Goal: Contribute content: Contribute content

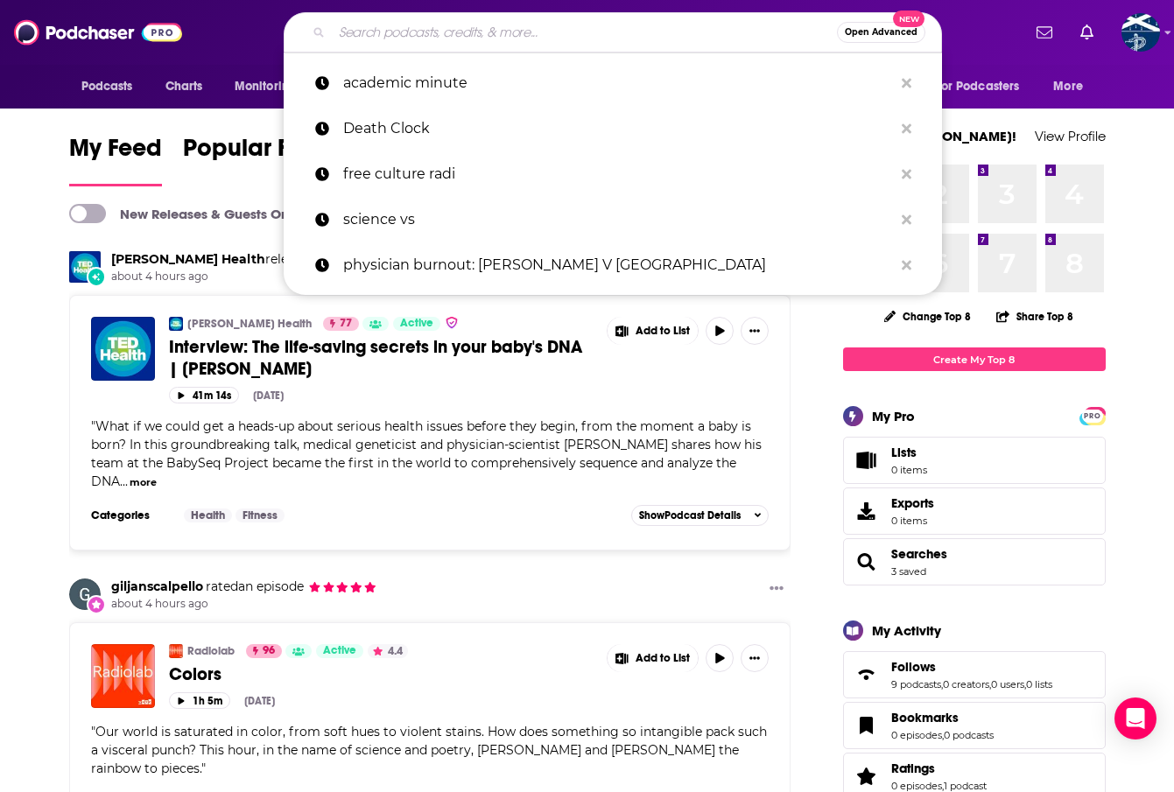
click at [603, 33] on input "Search podcasts, credits, & more..." at bounding box center [584, 32] width 505 height 28
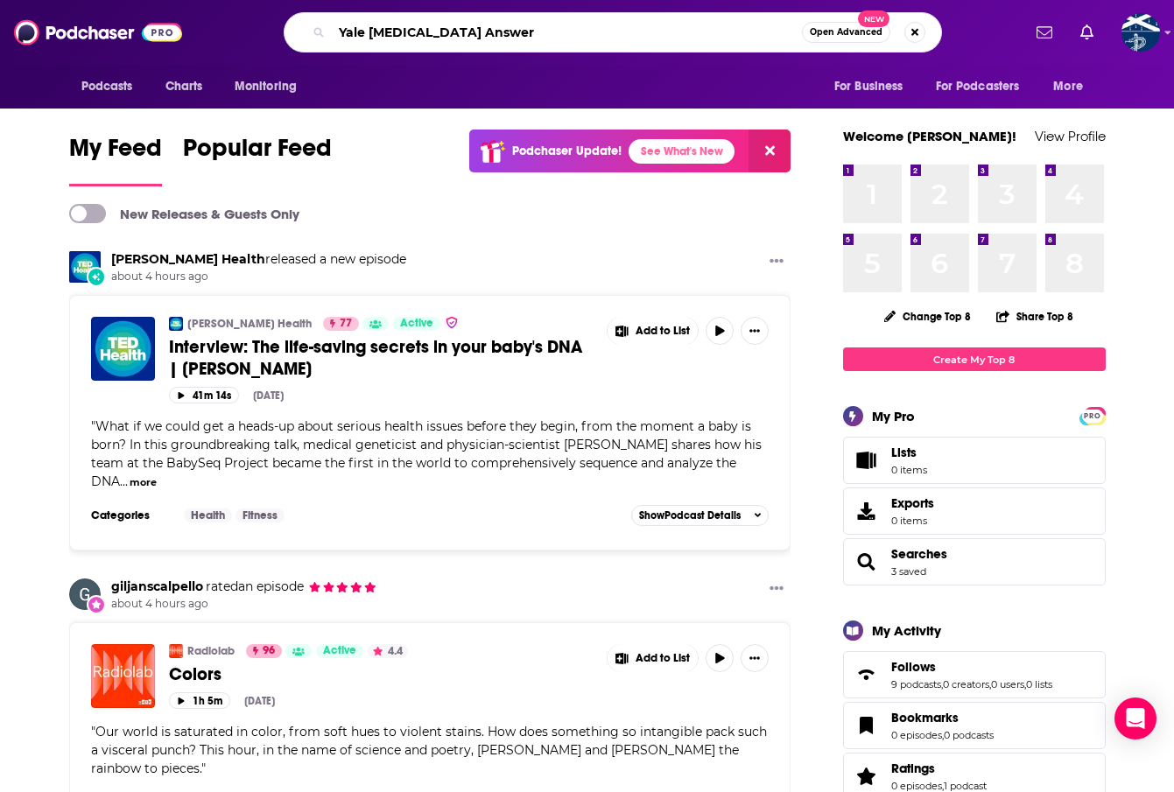
type input "Yale [MEDICAL_DATA] Answer"
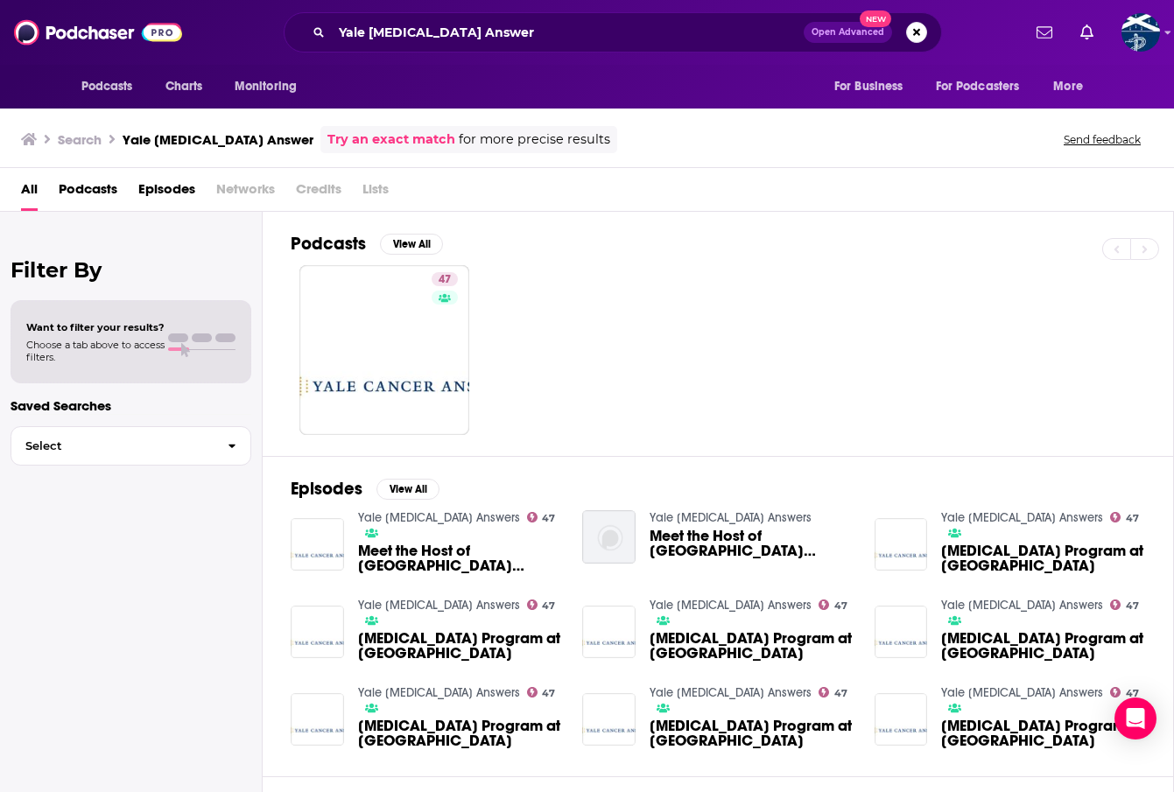
click at [104, 192] on span "Podcasts" at bounding box center [88, 193] width 59 height 36
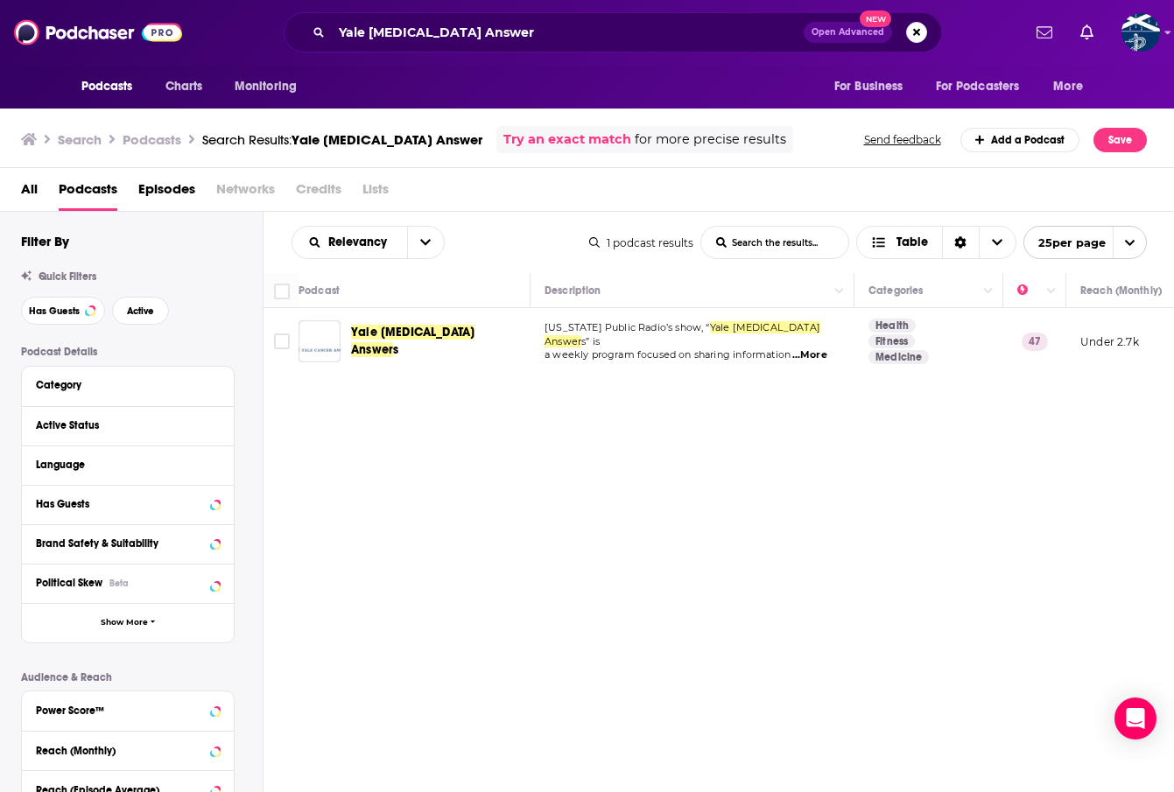
click at [407, 352] on div "Yale [MEDICAL_DATA] Answer s" at bounding box center [442, 341] width 182 height 42
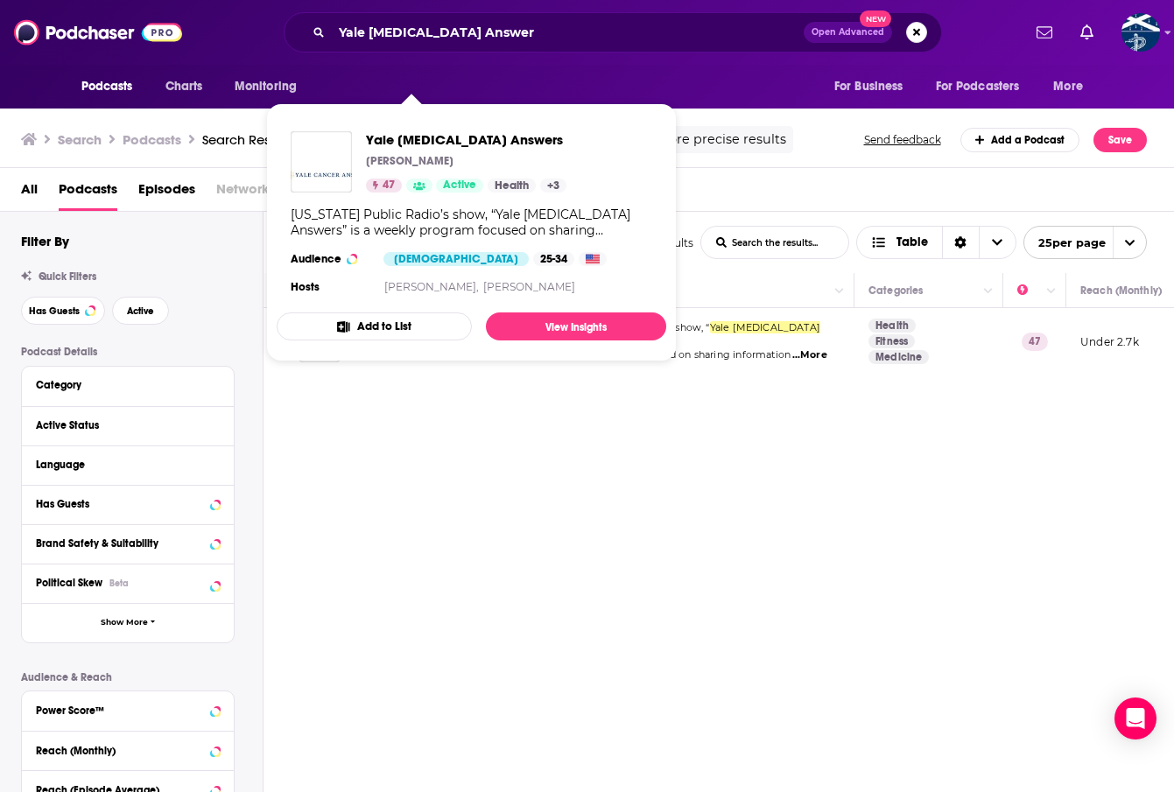
click at [596, 382] on div "Relevancy List Search Input Search the results... Table 1 podcast results List …" at bounding box center [718, 555] width 911 height 686
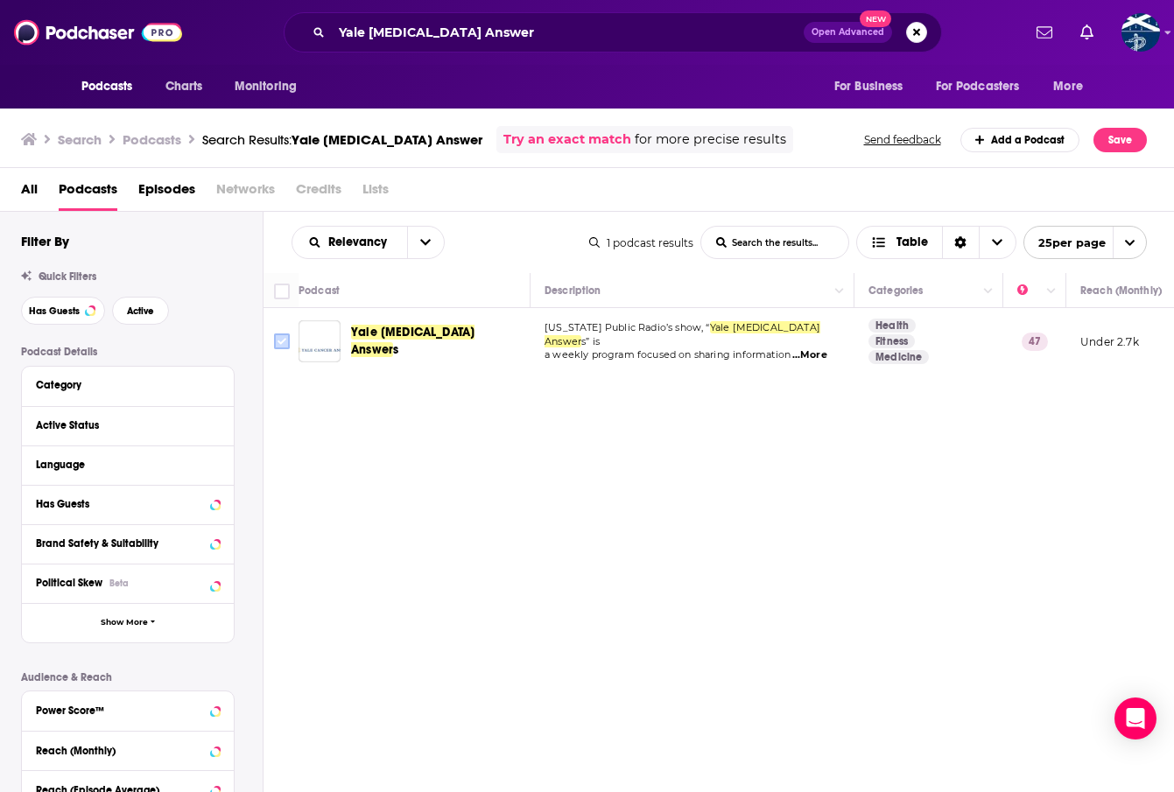
click at [291, 343] on icon "Toggle select row" at bounding box center [281, 341] width 21 height 21
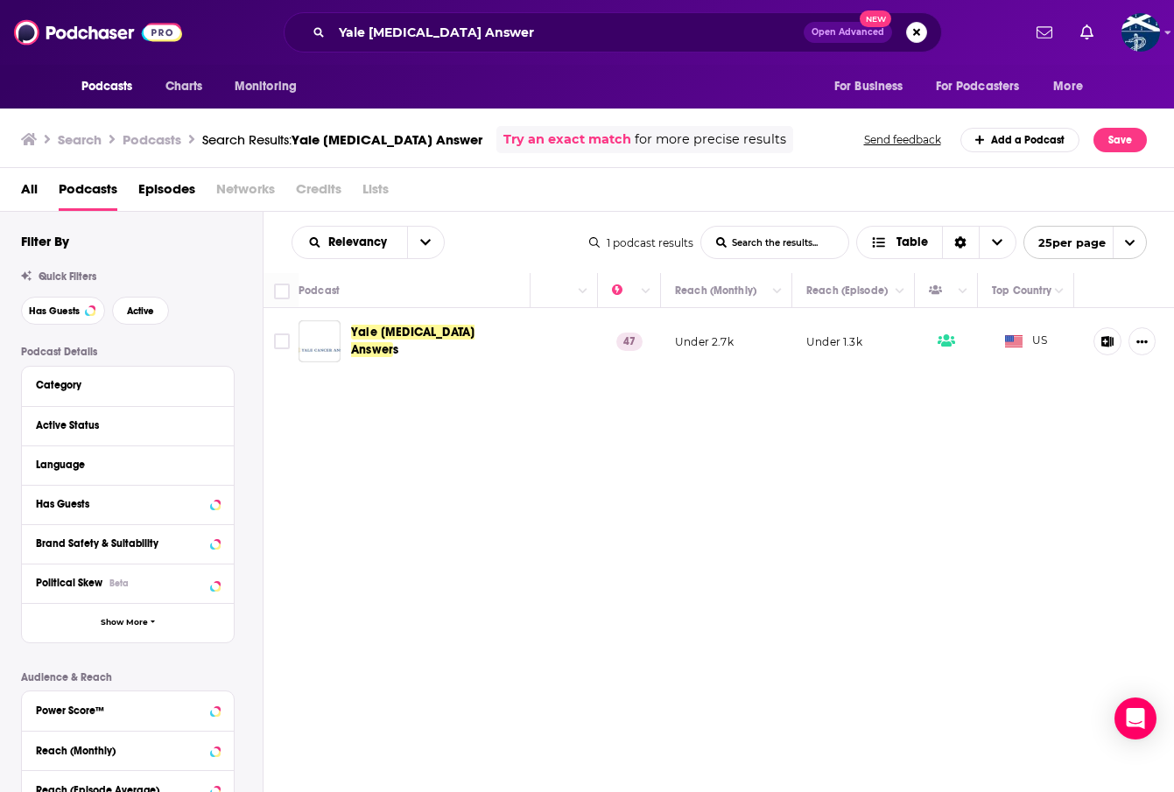
scroll to position [0, 405]
click at [289, 340] on input "Toggle select row" at bounding box center [282, 341] width 16 height 16
checkbox input "true"
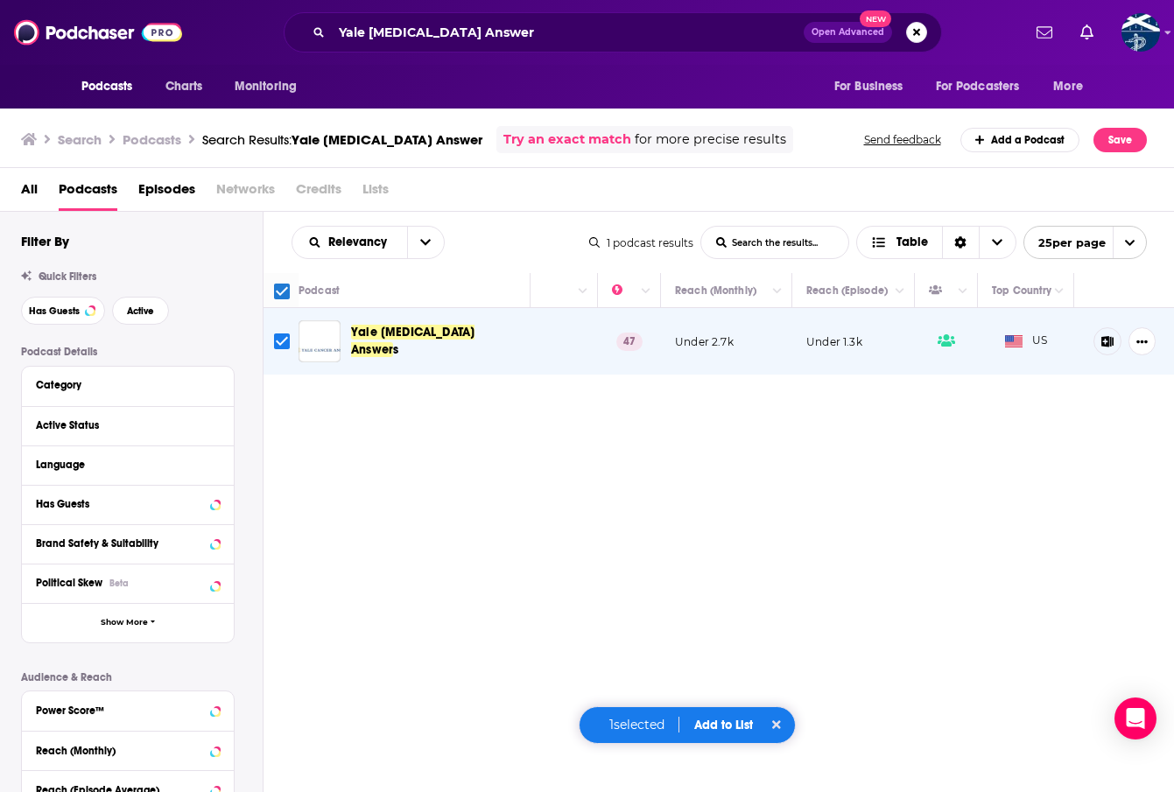
click at [1136, 345] on icon "Show More Button" at bounding box center [1141, 341] width 11 height 11
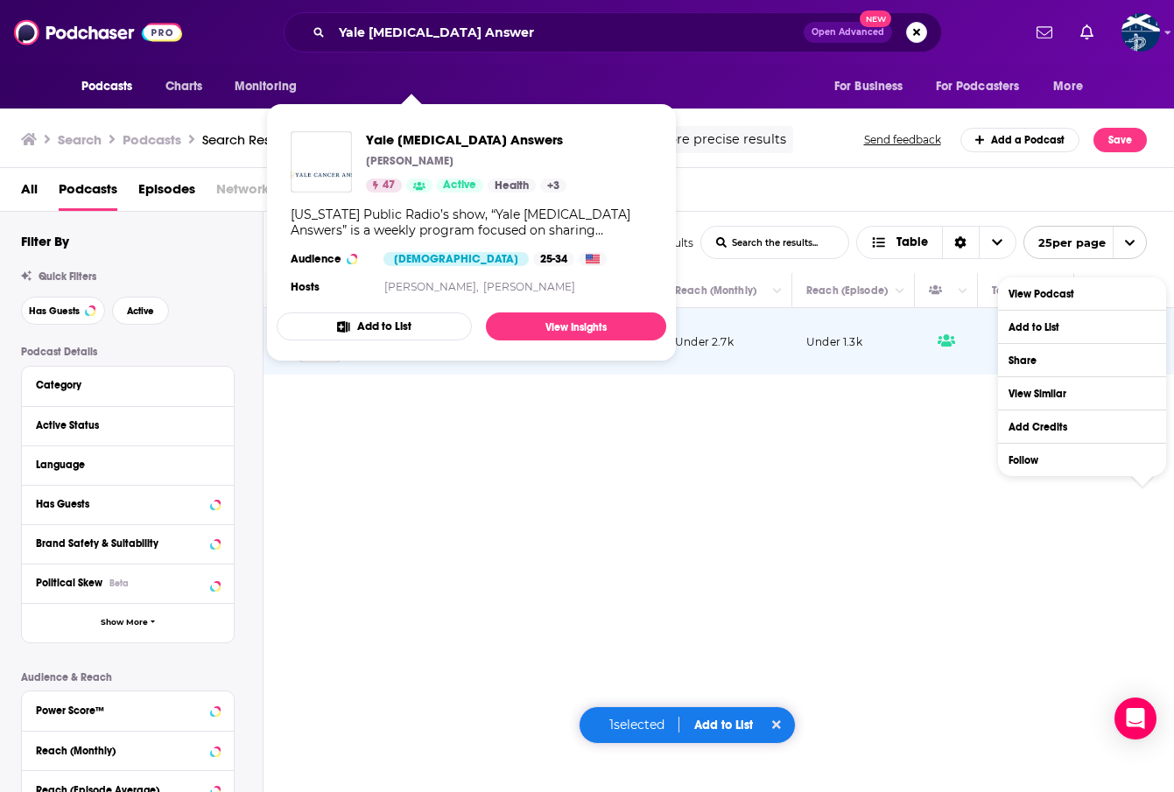
click at [774, 396] on div "Relevancy List Search Input Search the results... Table 1 podcast results List …" at bounding box center [718, 555] width 911 height 686
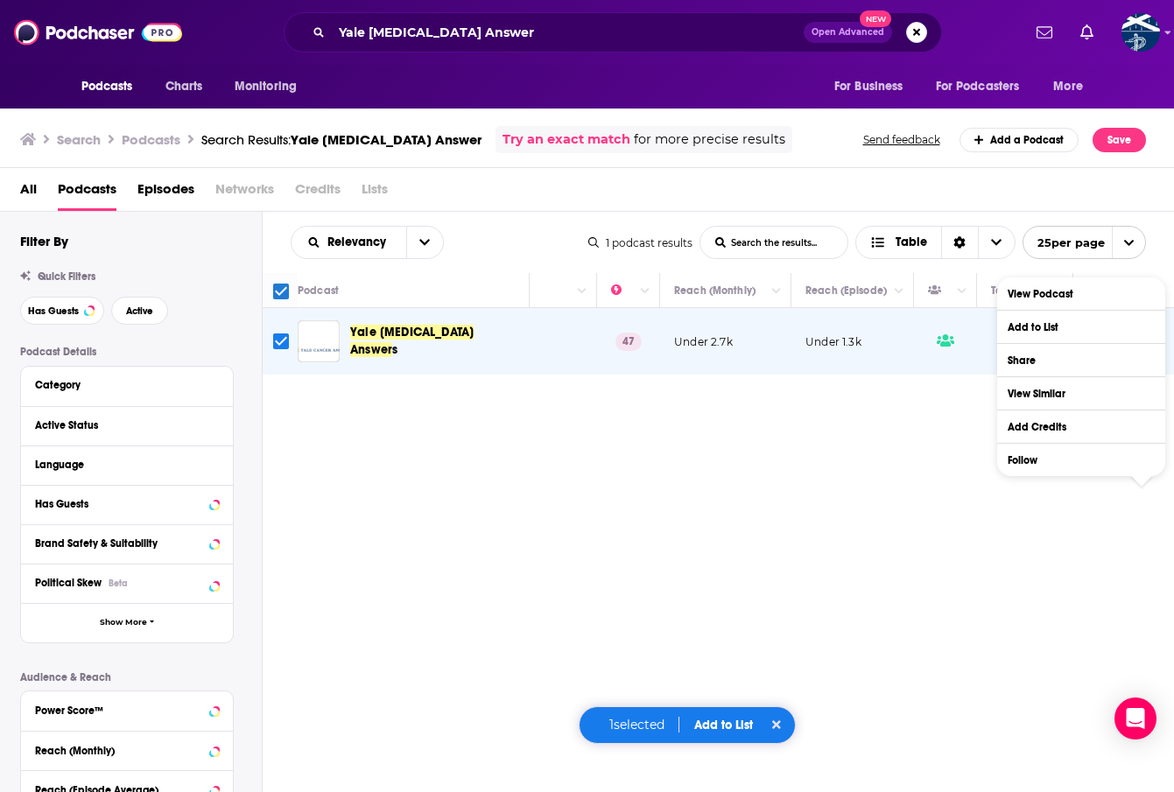
scroll to position [0, 1]
click at [964, 474] on div "Relevancy List Search Input Search the results... Table 1 podcast results List …" at bounding box center [718, 555] width 911 height 686
click at [1015, 263] on div "Relevancy List Search Input Search the results... Table 1 podcast results List …" at bounding box center [718, 242] width 911 height 61
click at [306, 348] on div "Podcasts Charts Monitoring Yale [MEDICAL_DATA] Answer Open Advanced New For Bus…" at bounding box center [586, 396] width 1174 height 792
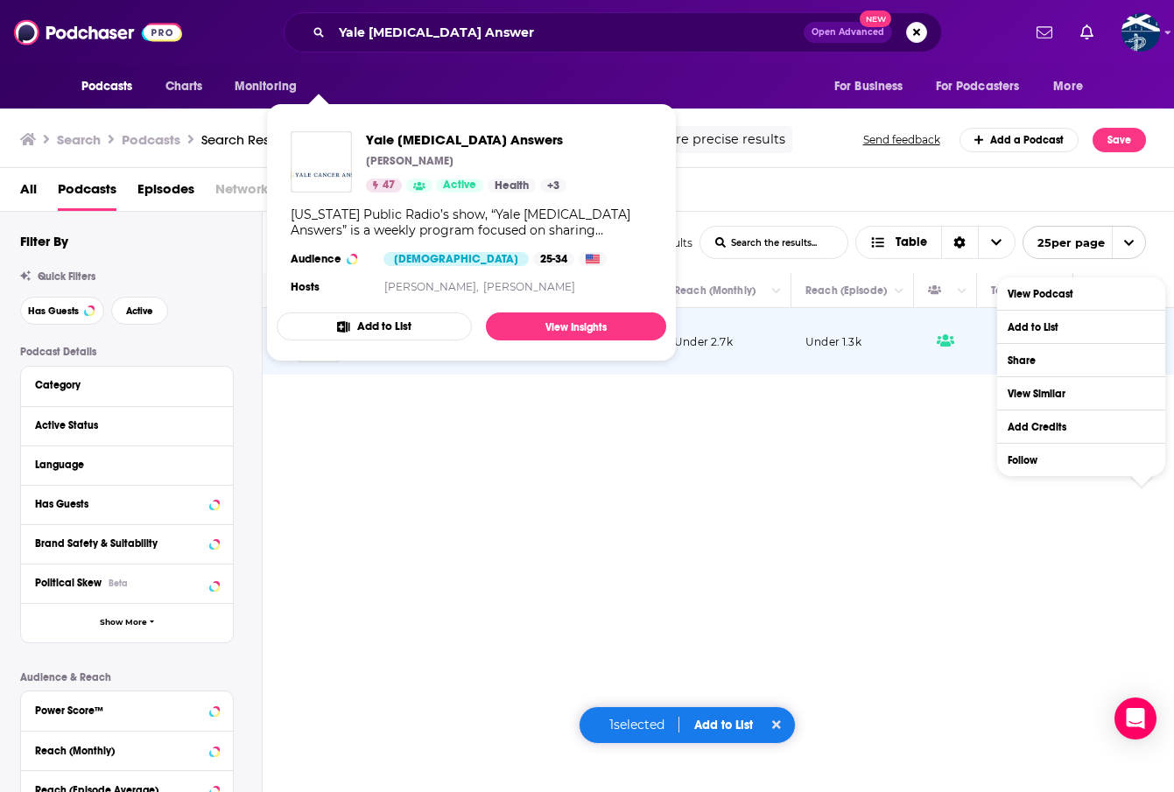
click at [581, 494] on div "Relevancy List Search Input Search the results... Table 1 podcast results List …" at bounding box center [718, 555] width 911 height 686
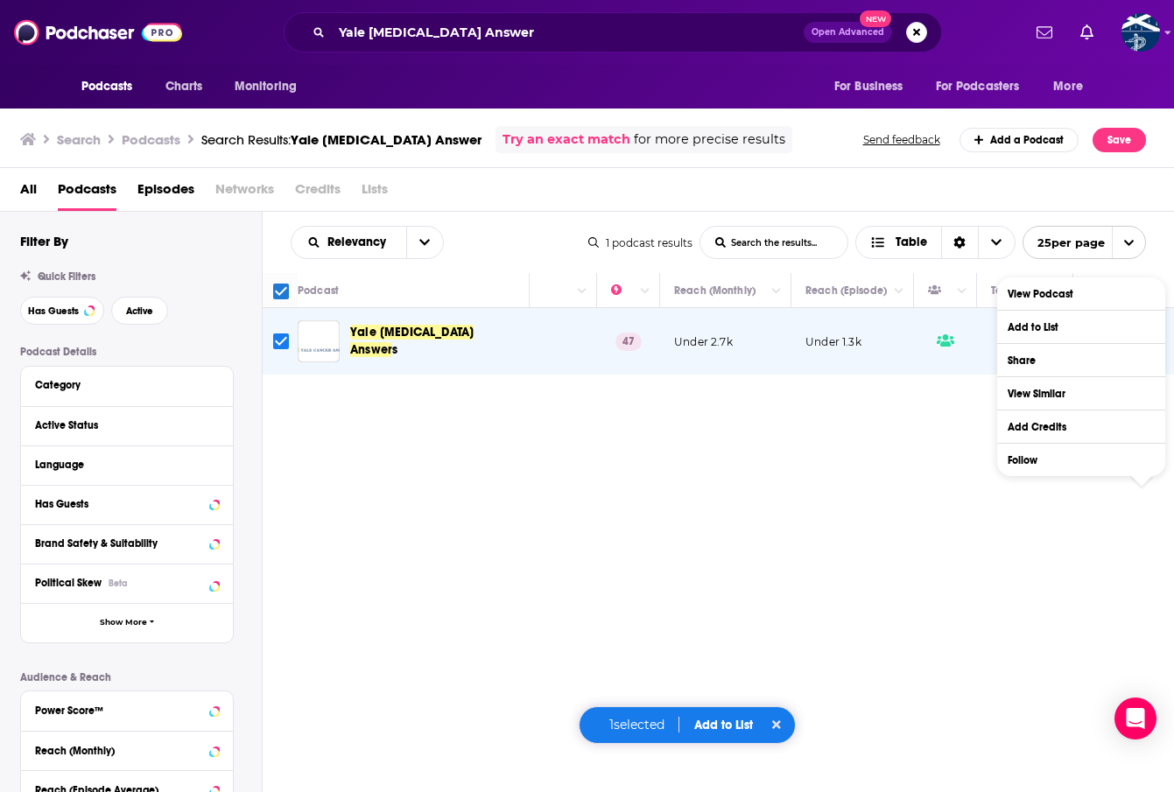
click at [922, 419] on div "Relevancy List Search Input Search the results... Table 1 podcast results List …" at bounding box center [718, 555] width 911 height 686
click at [1142, 174] on div "All Podcasts Episodes Networks Credits Lists" at bounding box center [586, 190] width 1175 height 44
drag, startPoint x: 1142, startPoint y: 487, endPoint x: 860, endPoint y: 301, distance: 337.9
click at [860, 301] on div "Relevancy List Search Input Search the results... Table 1 podcast results List …" at bounding box center [718, 555] width 911 height 686
click at [891, 424] on div "Relevancy List Search Input Search the results... Table 1 podcast results List …" at bounding box center [718, 555] width 911 height 686
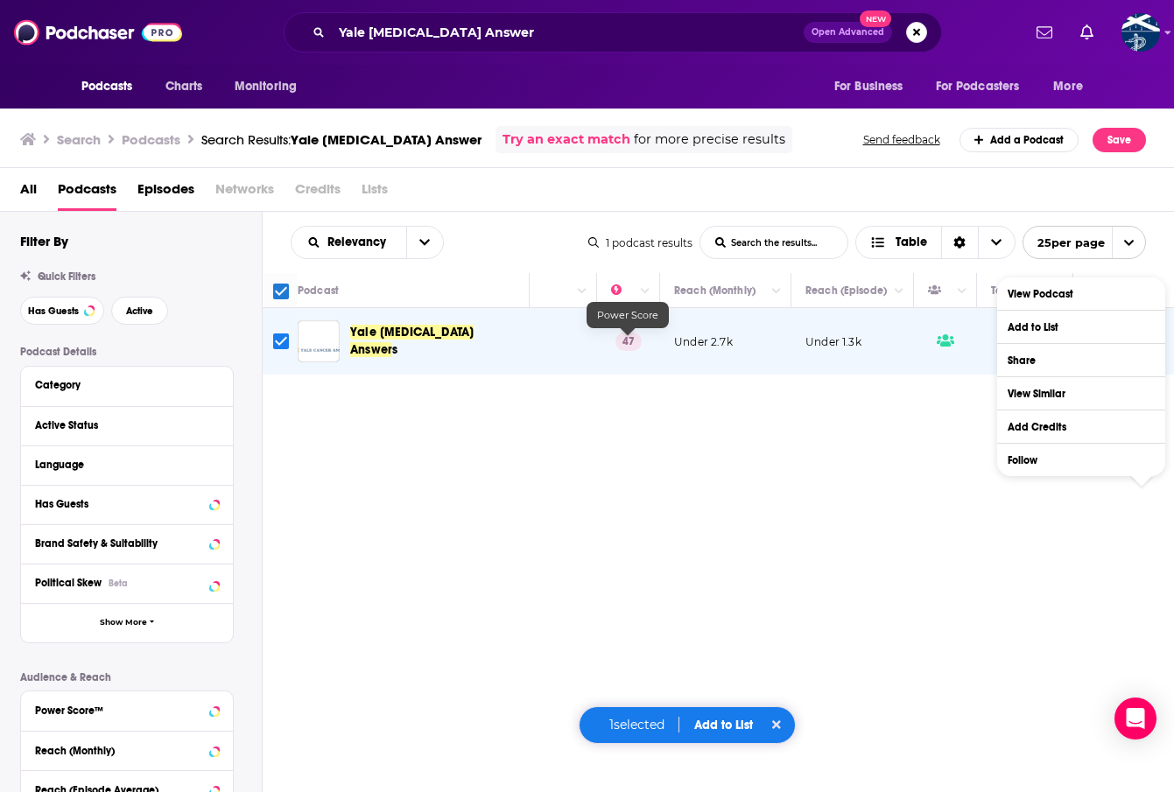
click at [628, 341] on p "47" at bounding box center [628, 342] width 26 height 18
click at [649, 293] on icon "Column Actions" at bounding box center [645, 291] width 9 height 11
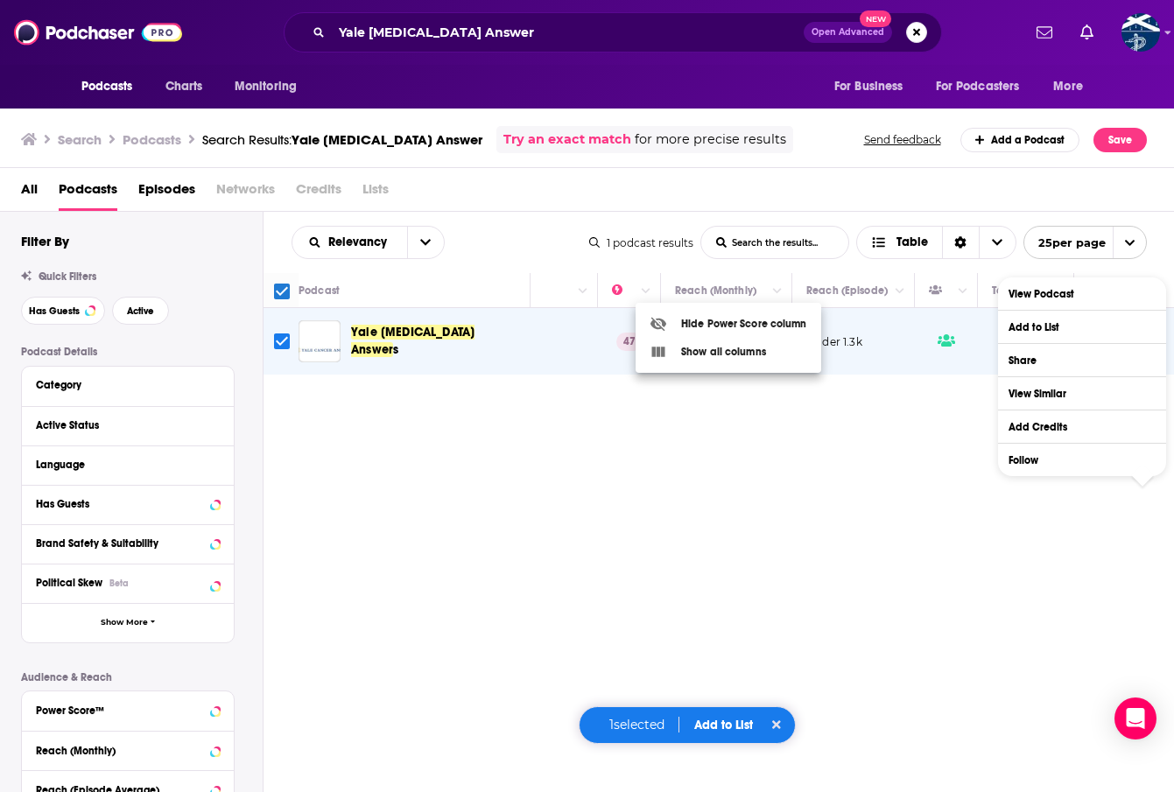
scroll to position [0, 0]
click at [697, 449] on div at bounding box center [587, 396] width 1174 height 792
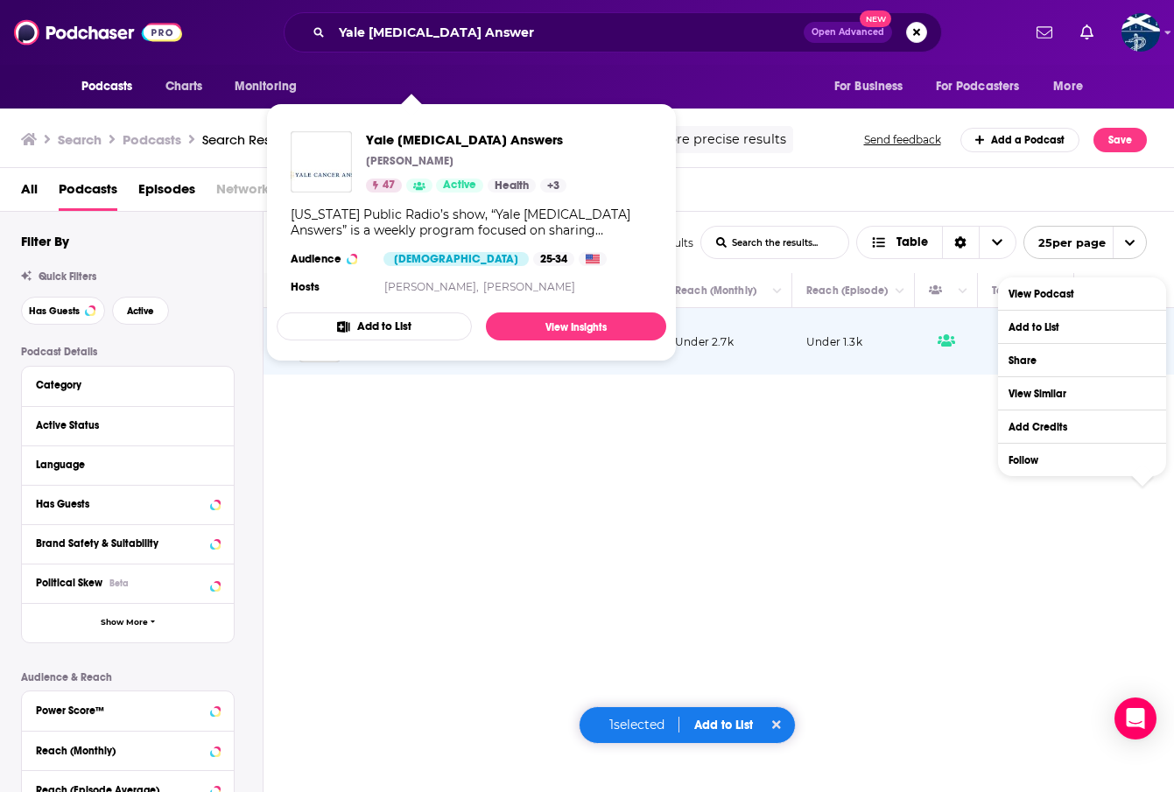
click at [459, 340] on div "Podcasts Charts Monitoring Yale [MEDICAL_DATA] Answer Open Advanced New For Bus…" at bounding box center [587, 396] width 1174 height 792
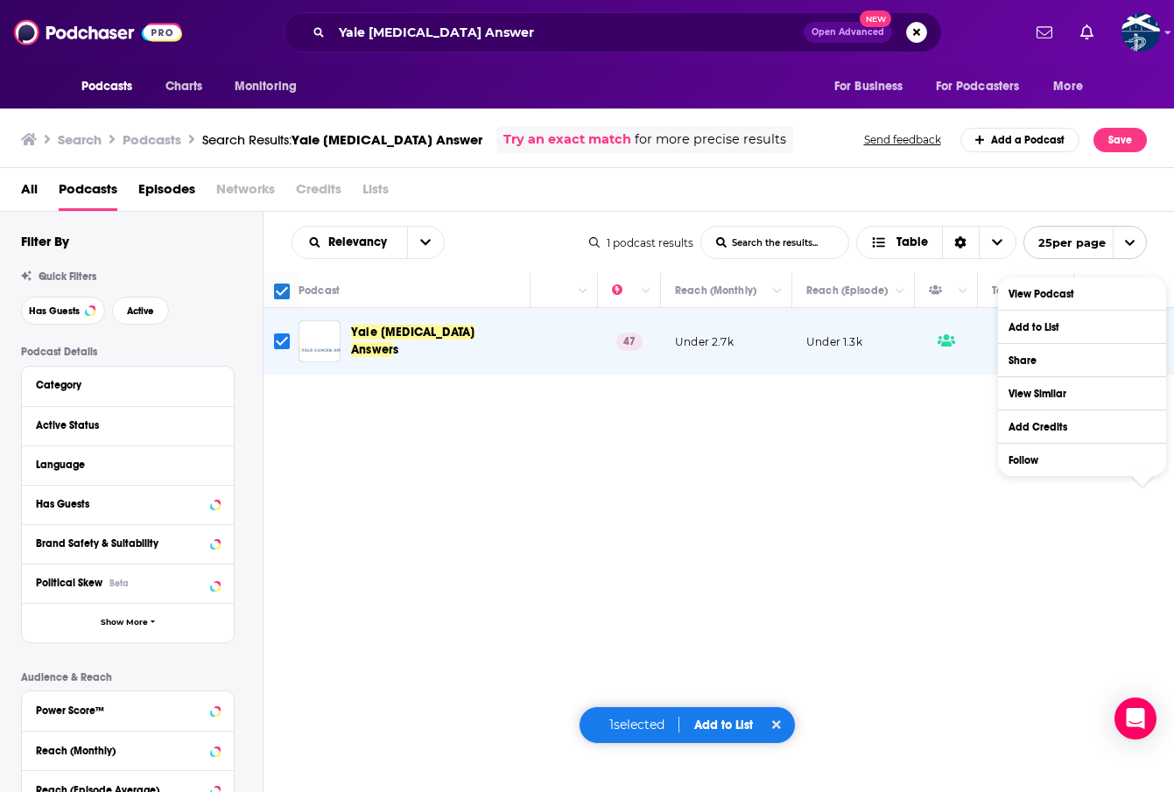
click at [459, 340] on span "Yale [MEDICAL_DATA] Answer" at bounding box center [412, 341] width 123 height 32
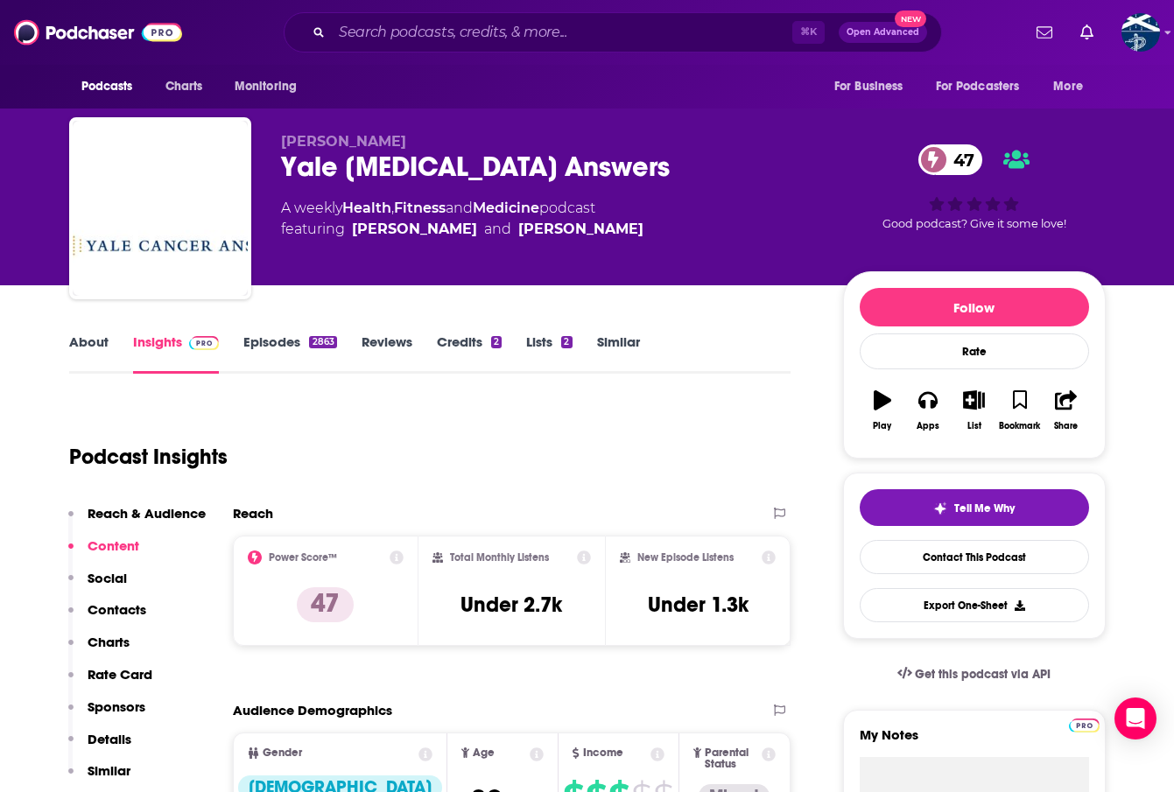
scroll to position [4, 0]
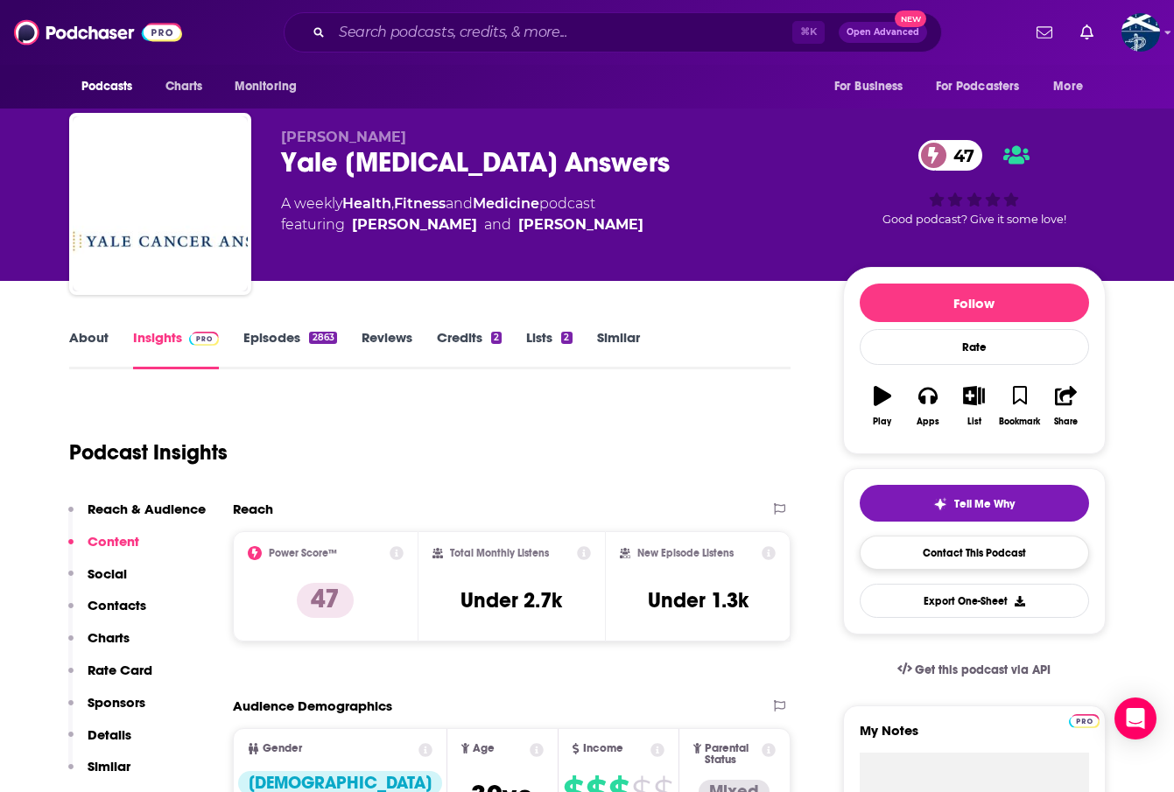
click at [967, 561] on link "Contact This Podcast" at bounding box center [973, 553] width 229 height 34
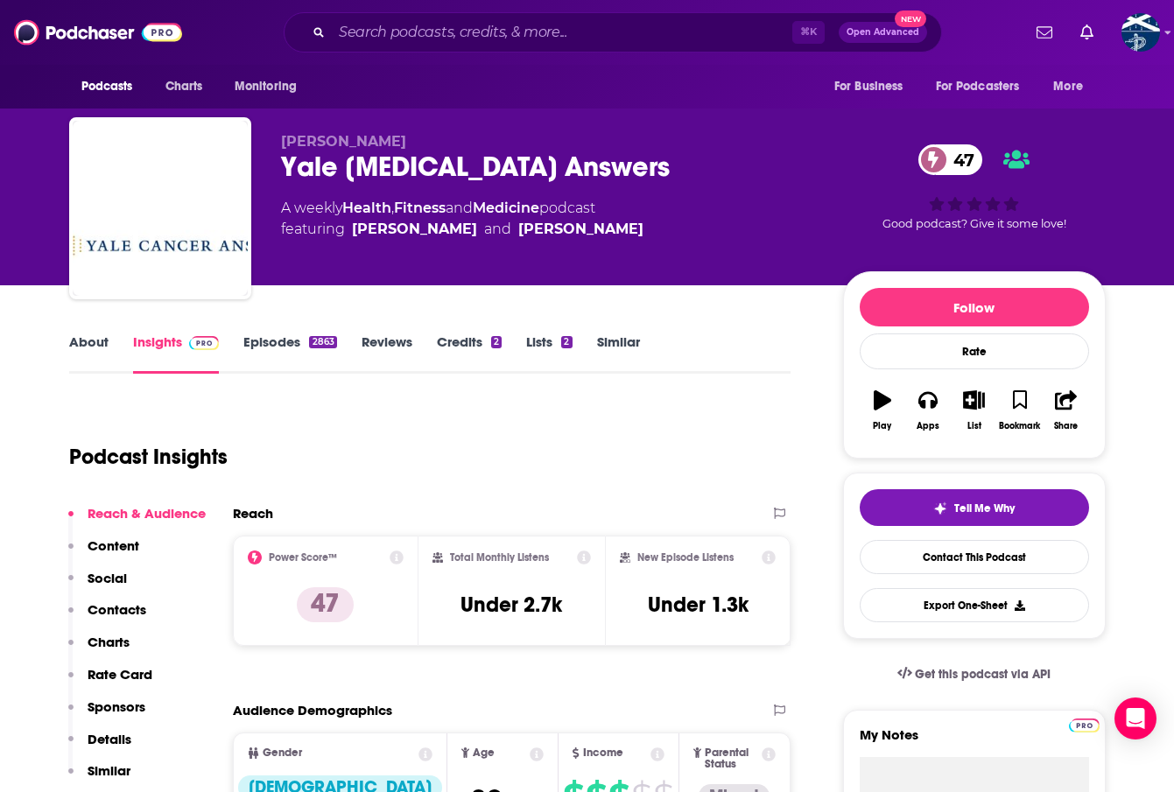
click at [575, 426] on div "Podcast Insights" at bounding box center [423, 446] width 708 height 89
click at [88, 344] on link "About" at bounding box center [88, 353] width 39 height 40
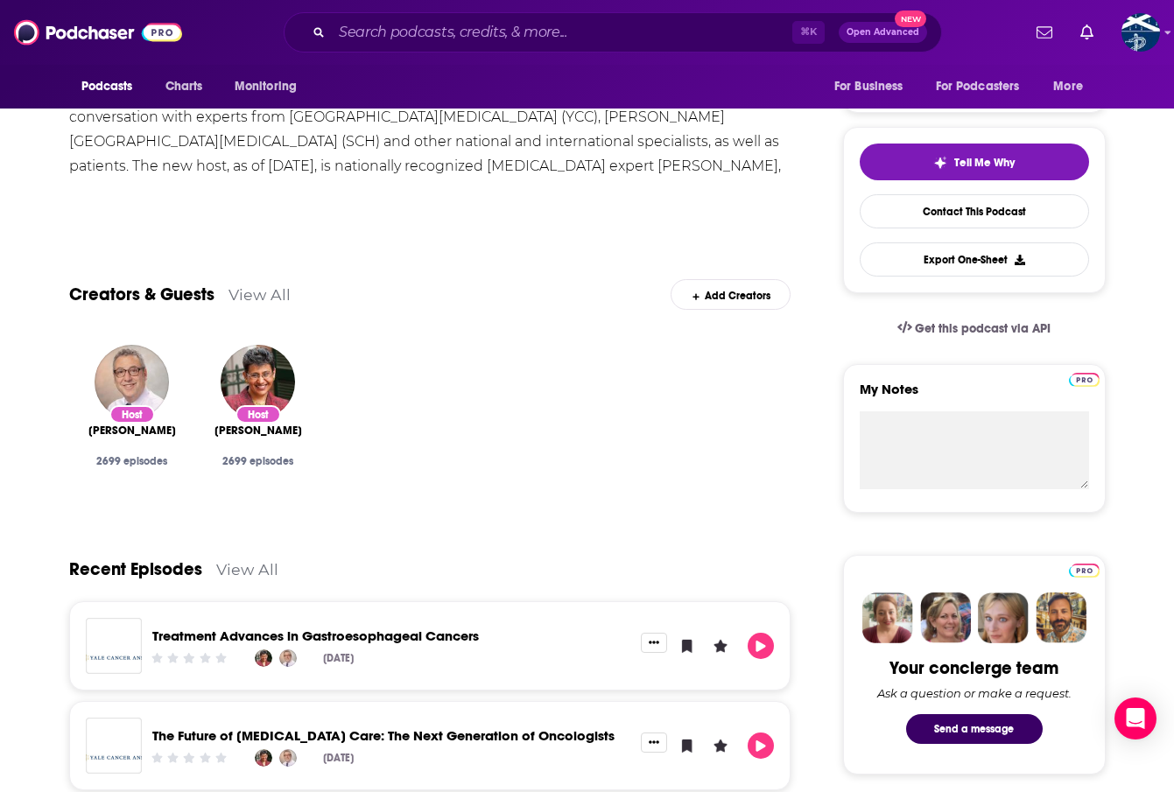
scroll to position [367, 0]
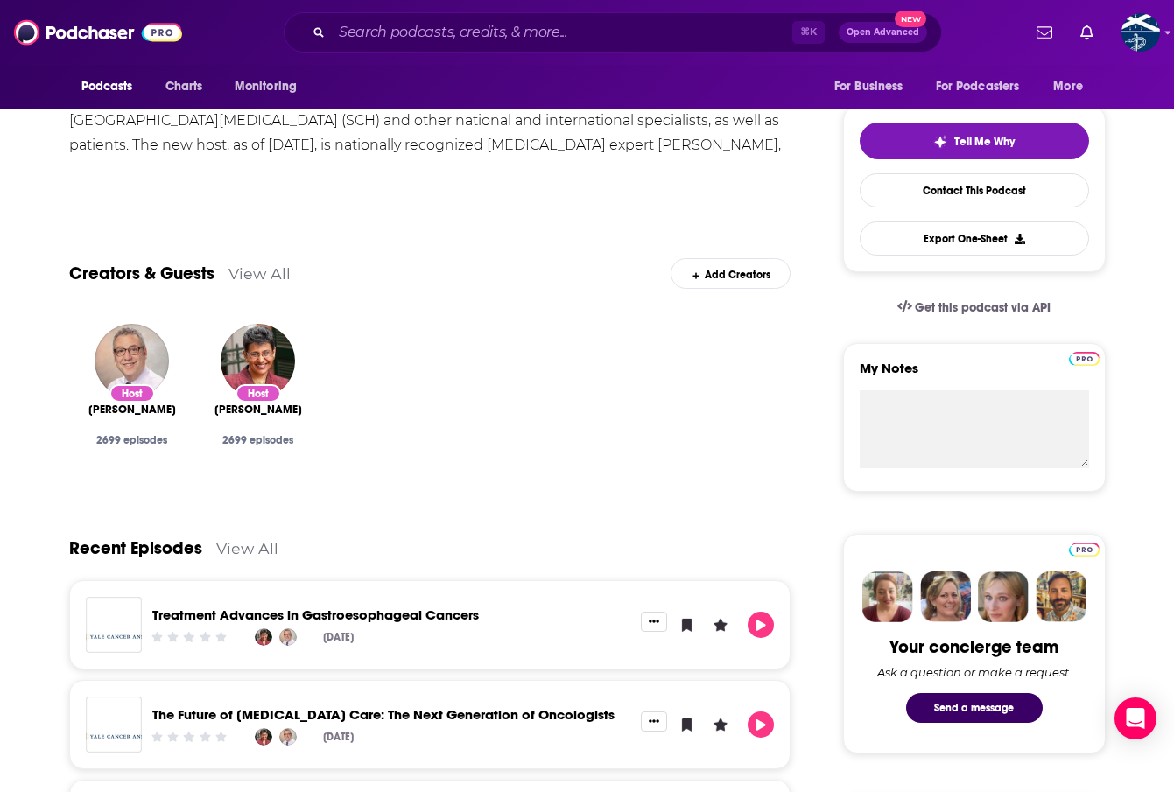
click at [730, 279] on div "Add Creators" at bounding box center [730, 273] width 120 height 31
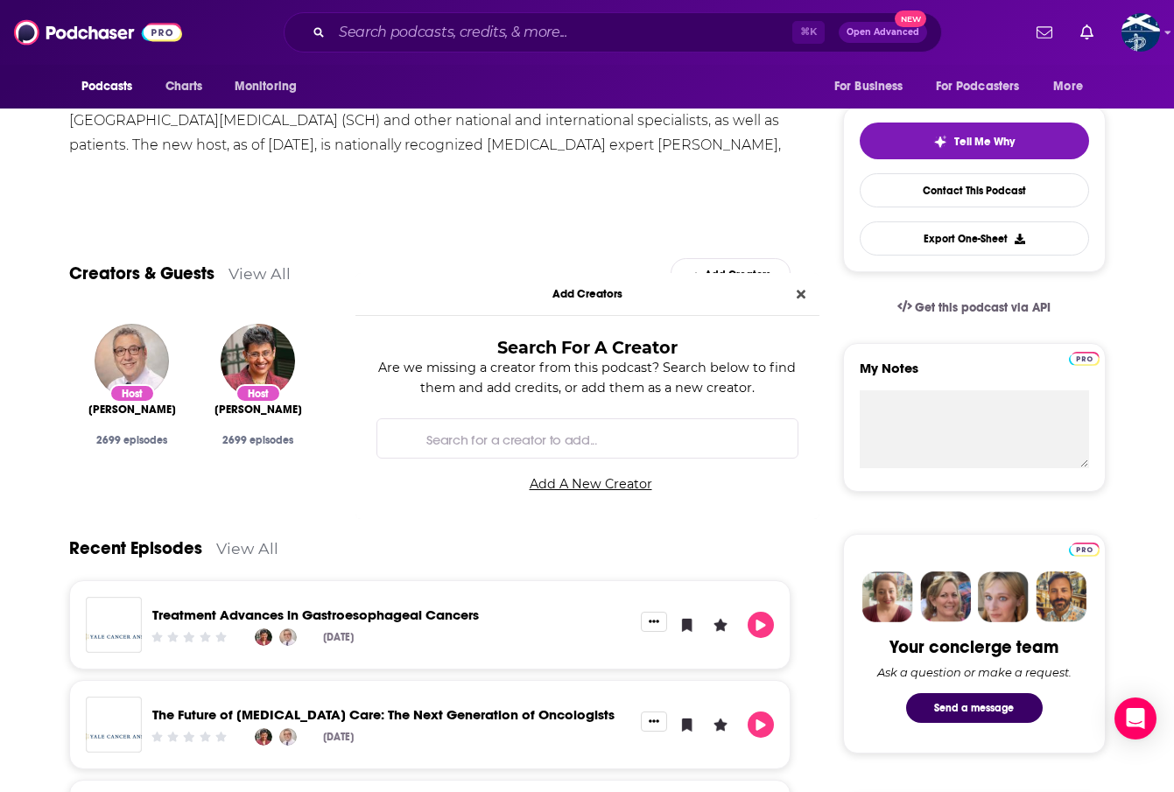
scroll to position [0, 0]
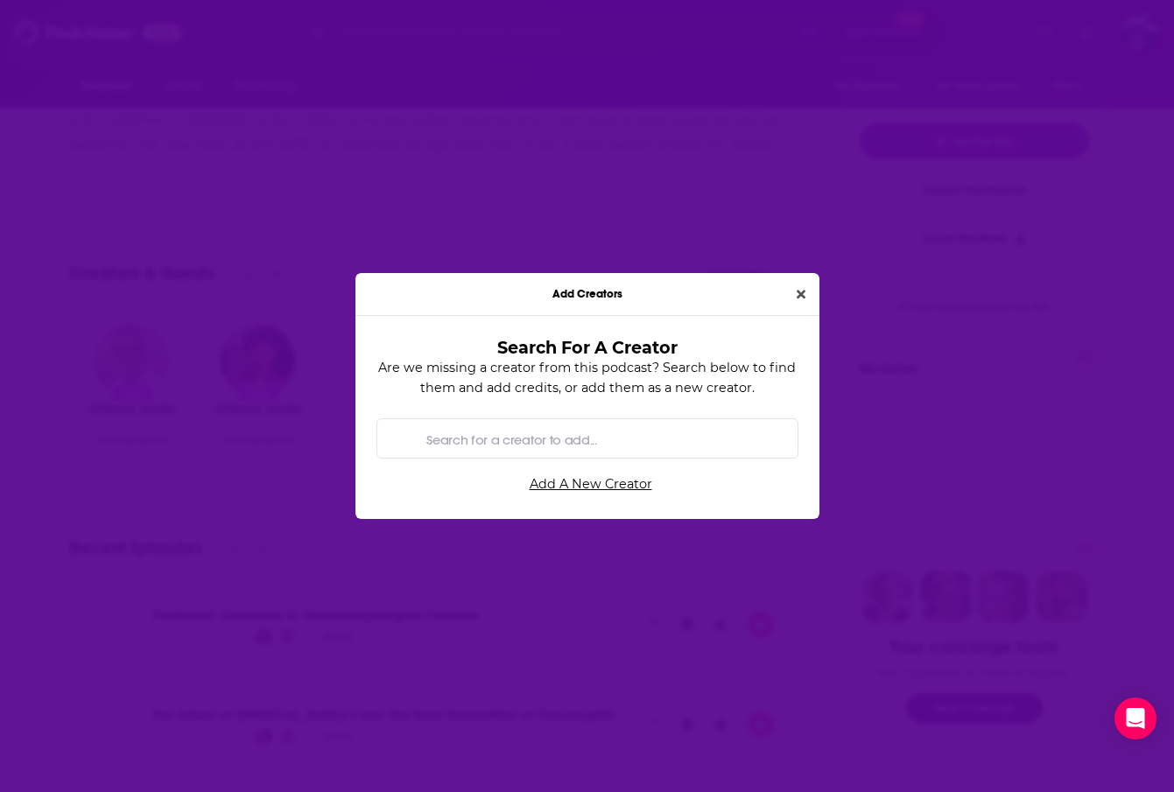
click at [552, 439] on input "Search for a creator to add..." at bounding box center [600, 438] width 363 height 39
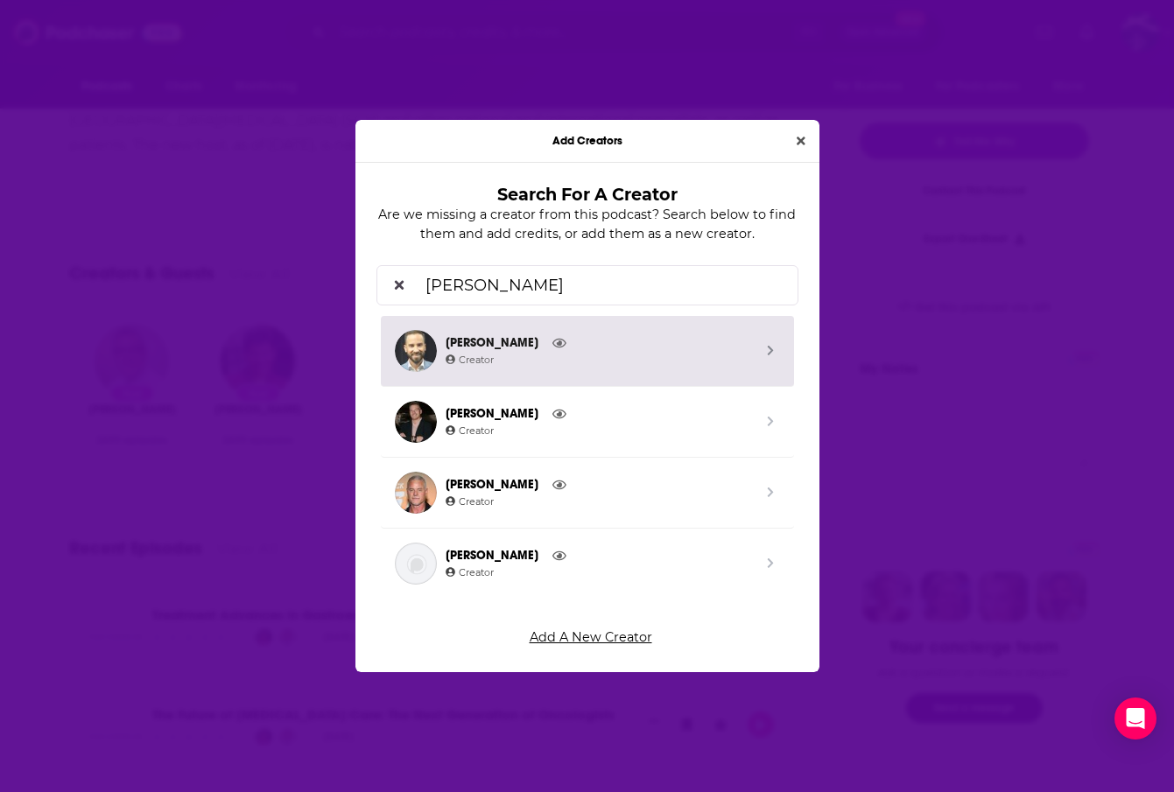
click at [422, 283] on input "[PERSON_NAME]" at bounding box center [600, 284] width 364 height 39
type input "[PERSON_NAME]"
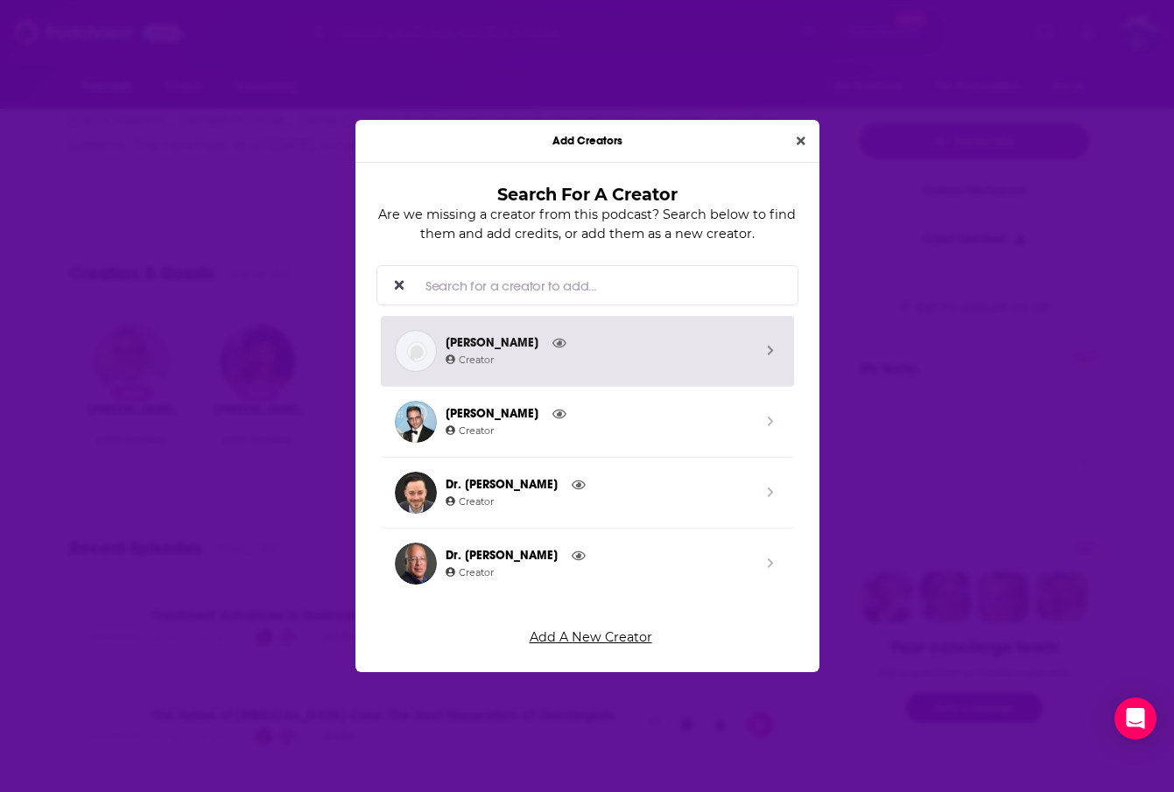
click at [798, 141] on div "Add Creators Search For A Creator Are we missing a creator from this podcast? S…" at bounding box center [587, 396] width 1174 height 792
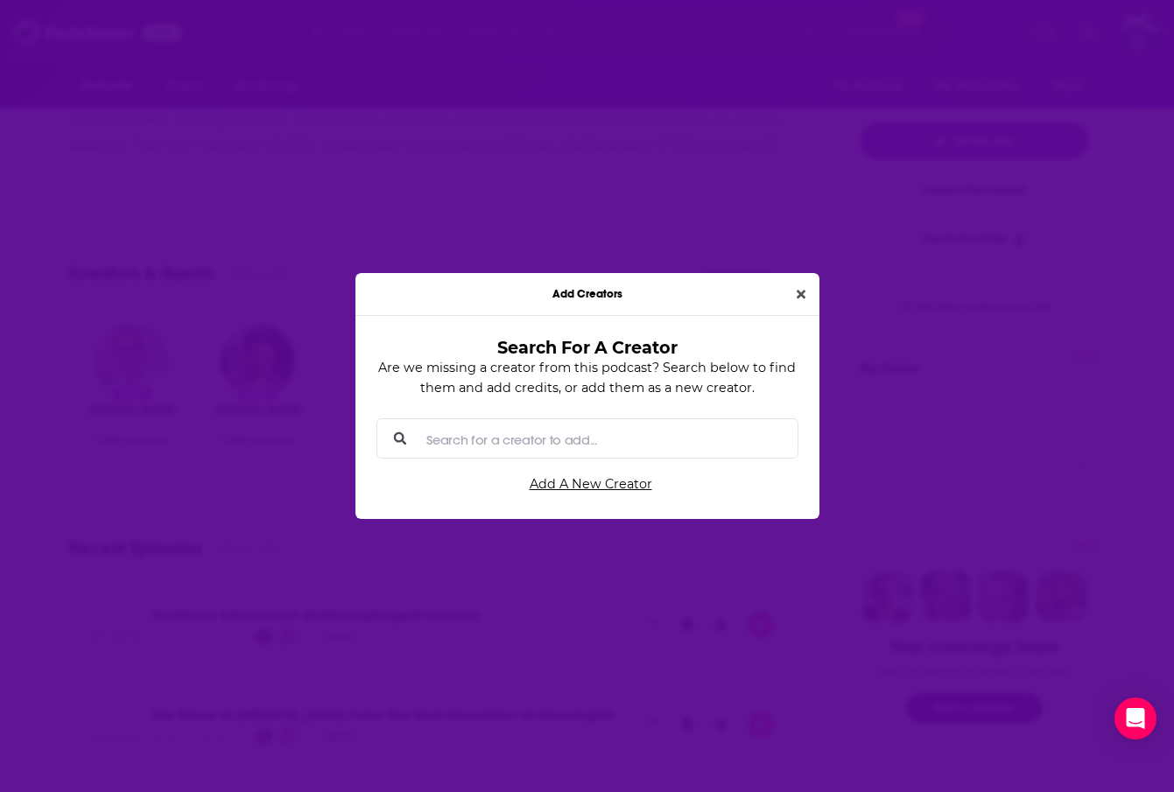
click at [801, 291] on icon "Close" at bounding box center [800, 294] width 9 height 12
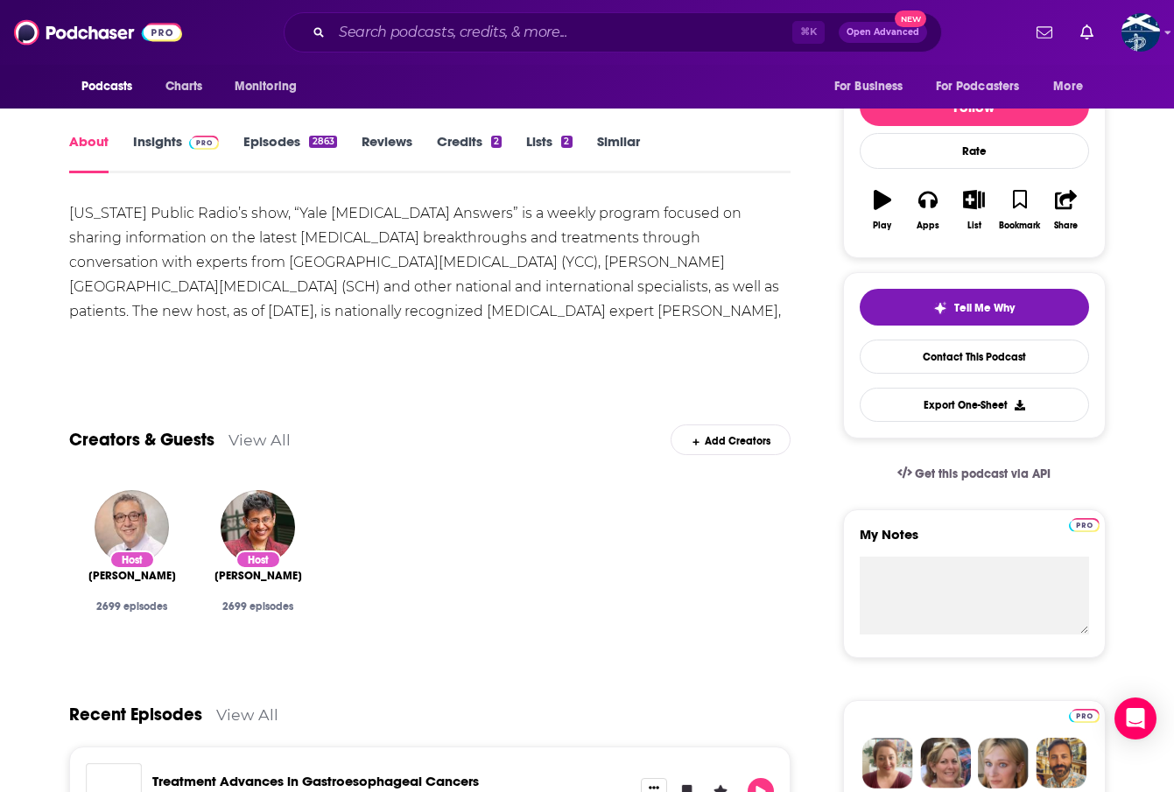
scroll to position [204, 0]
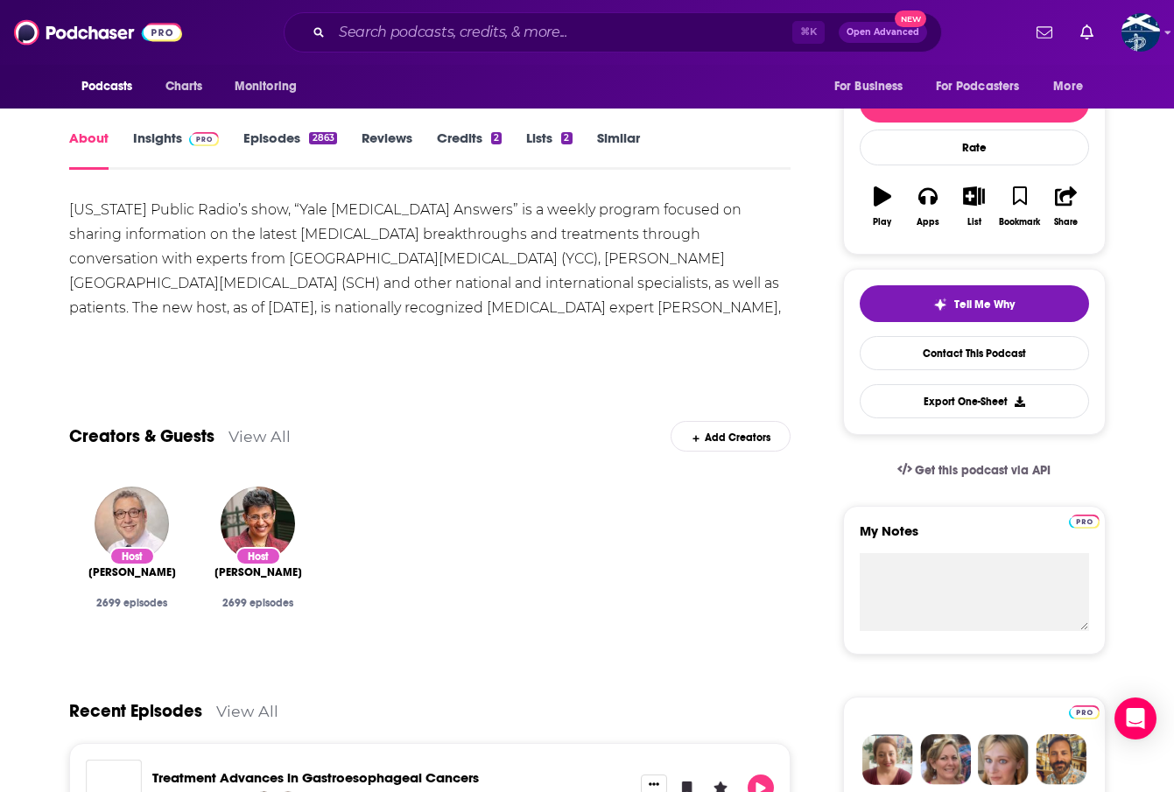
click at [260, 436] on link "View All" at bounding box center [259, 436] width 62 height 18
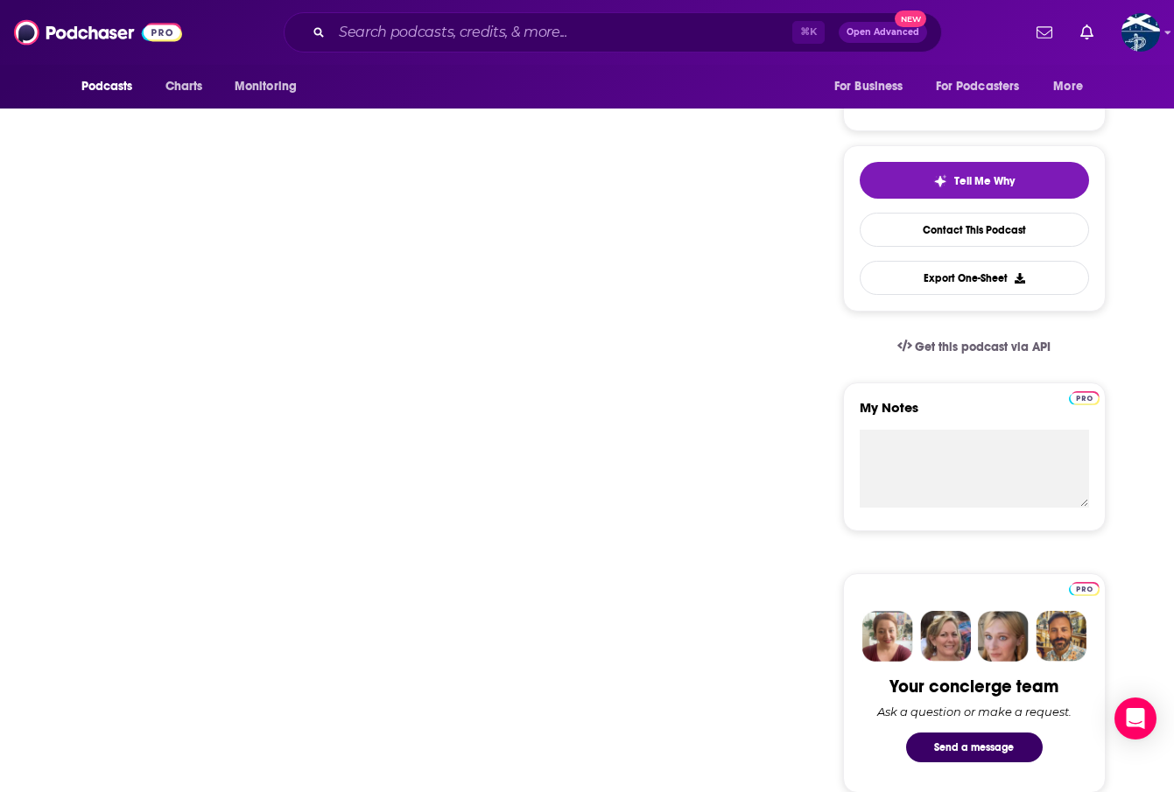
scroll to position [331, 0]
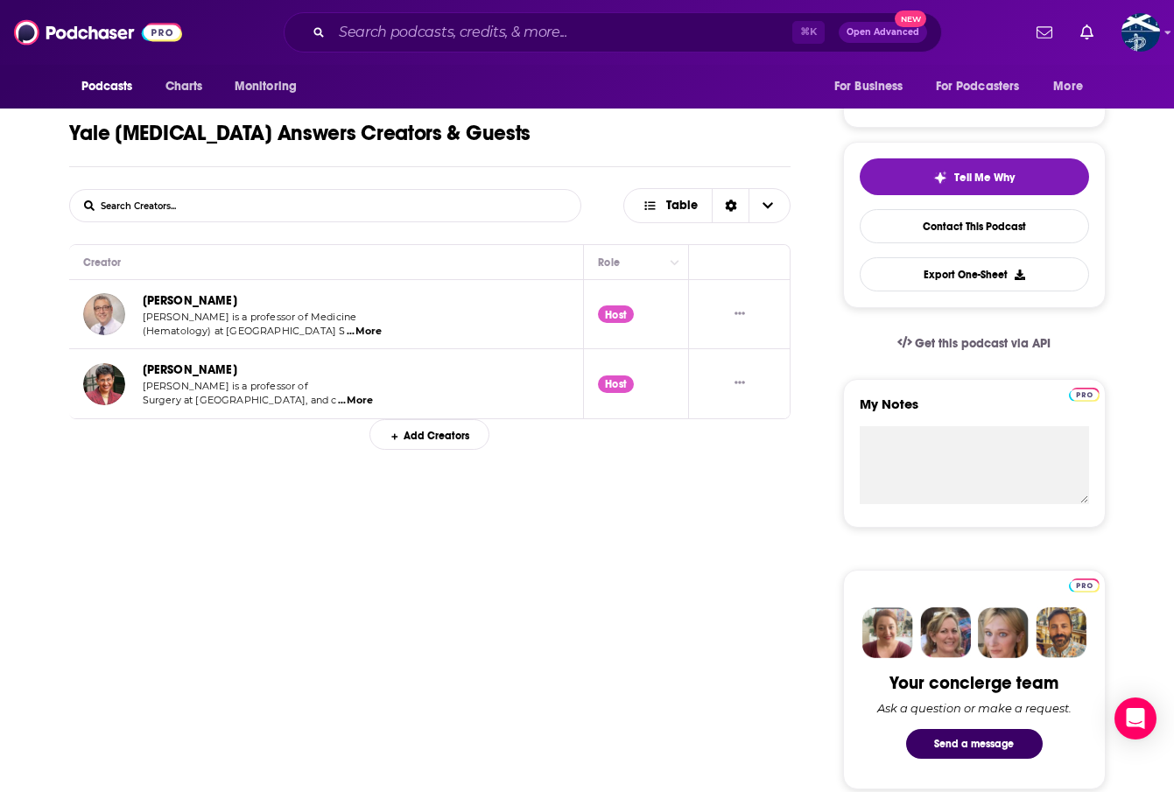
click at [410, 435] on div "Add Creators" at bounding box center [429, 434] width 120 height 31
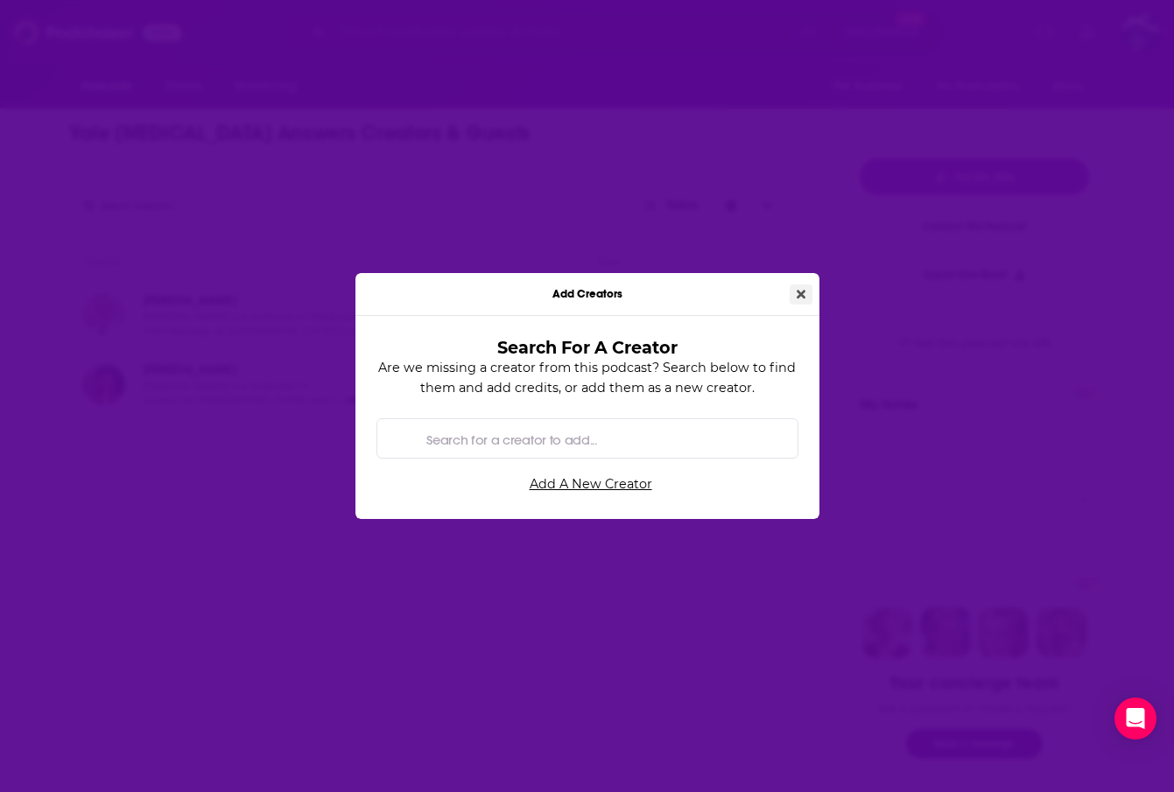
click at [797, 296] on icon "Close" at bounding box center [800, 294] width 9 height 12
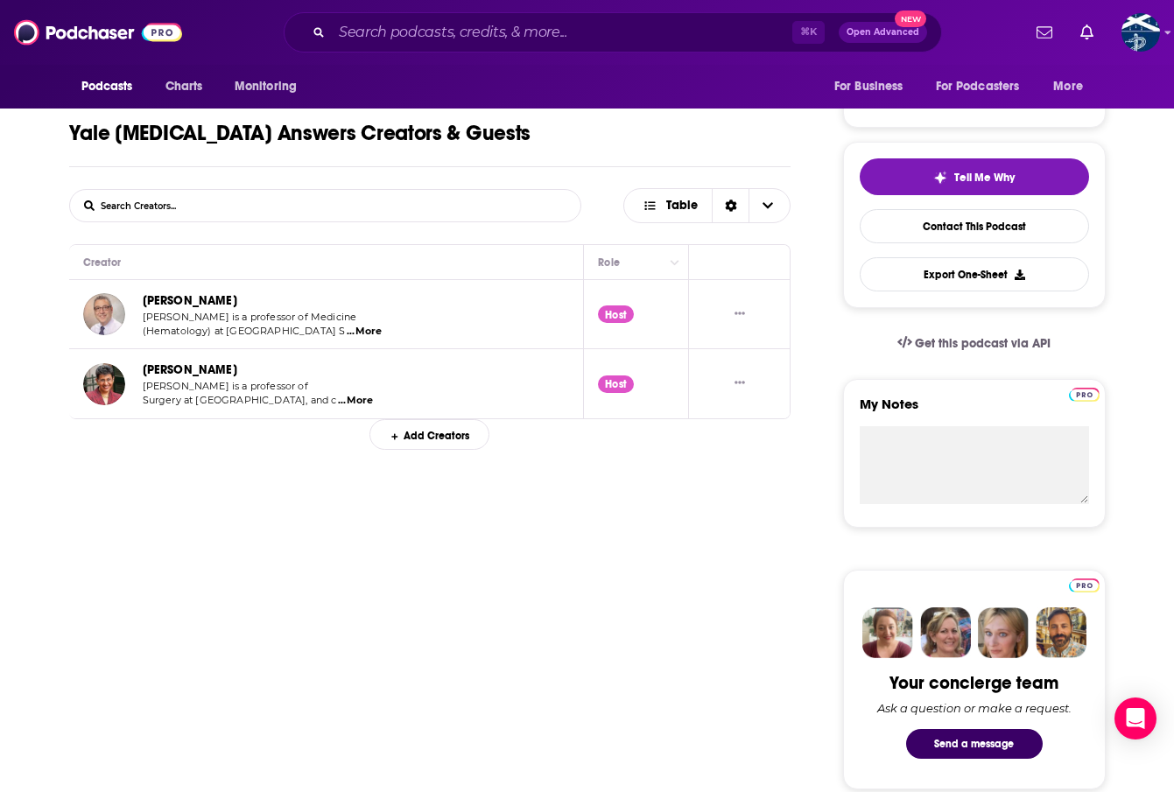
scroll to position [331, 0]
click at [743, 382] on icon "Show More Button" at bounding box center [739, 383] width 11 height 3
click at [724, 368] on link "Suggest an Edit" at bounding box center [678, 364] width 168 height 32
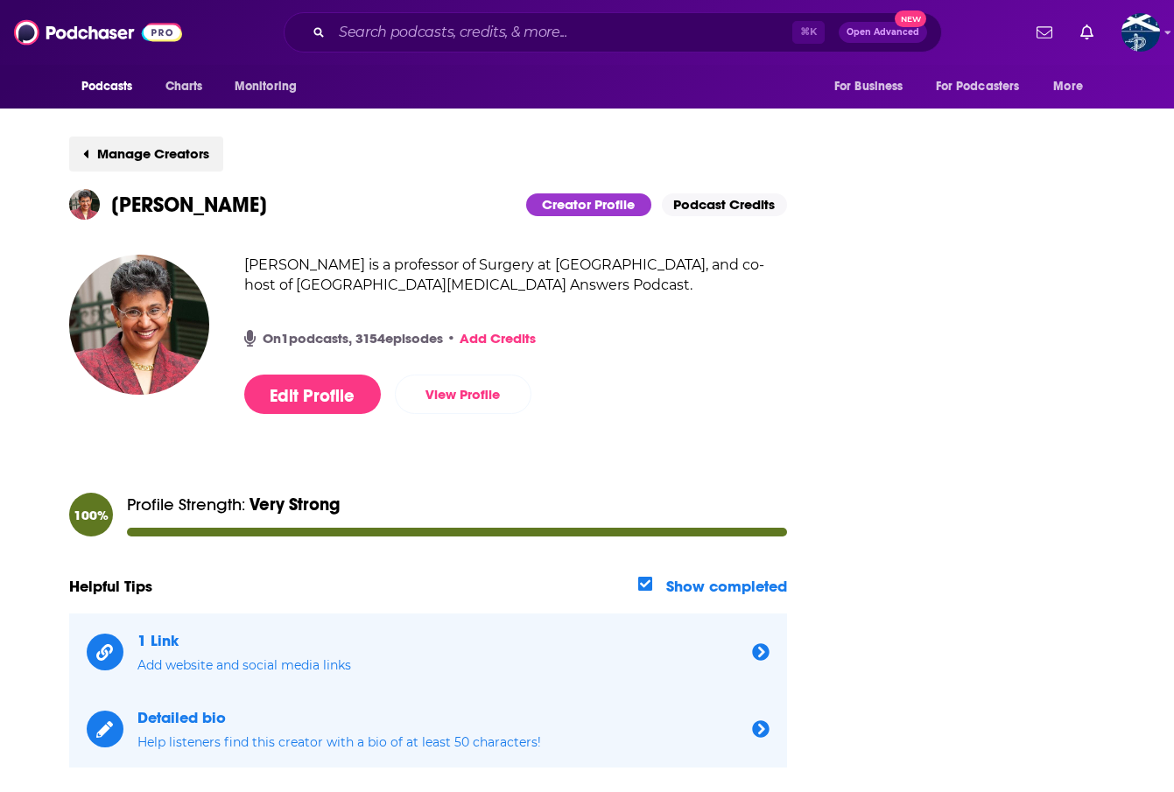
click at [91, 151] on button "Manage Creators" at bounding box center [146, 154] width 154 height 35
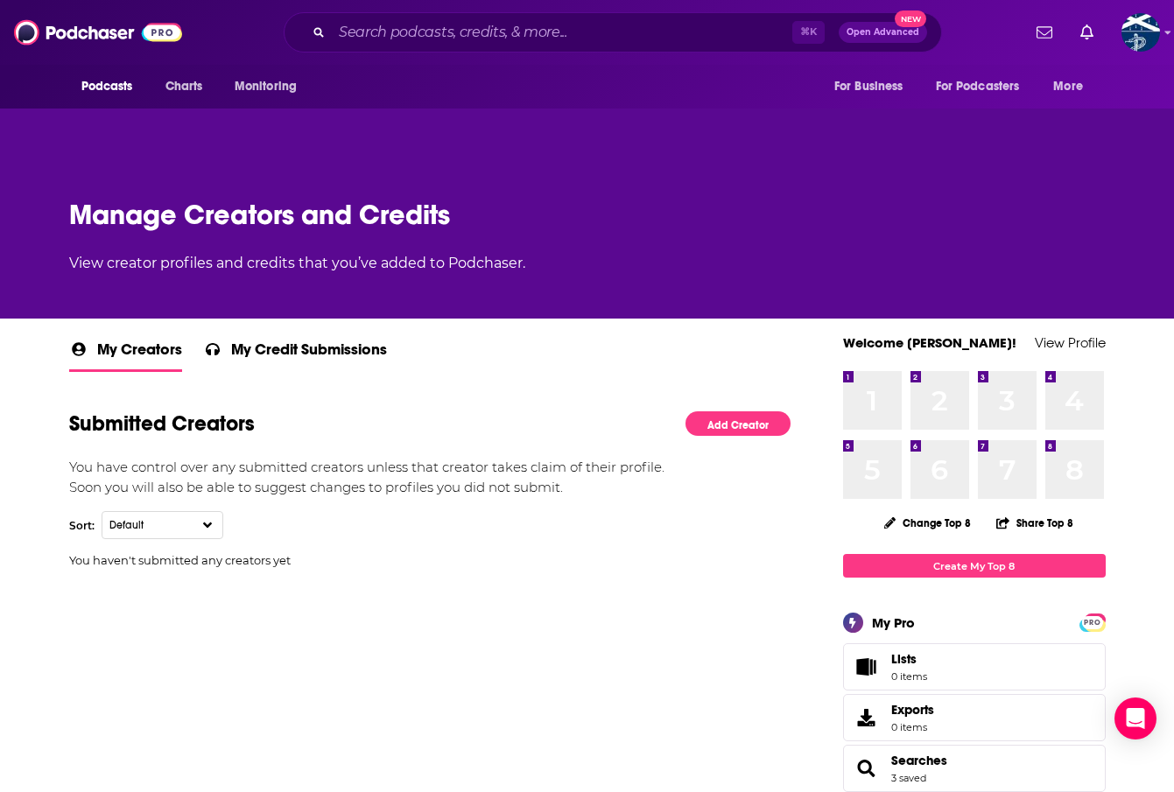
scroll to position [28, 0]
